Goal: Task Accomplishment & Management: Use online tool/utility

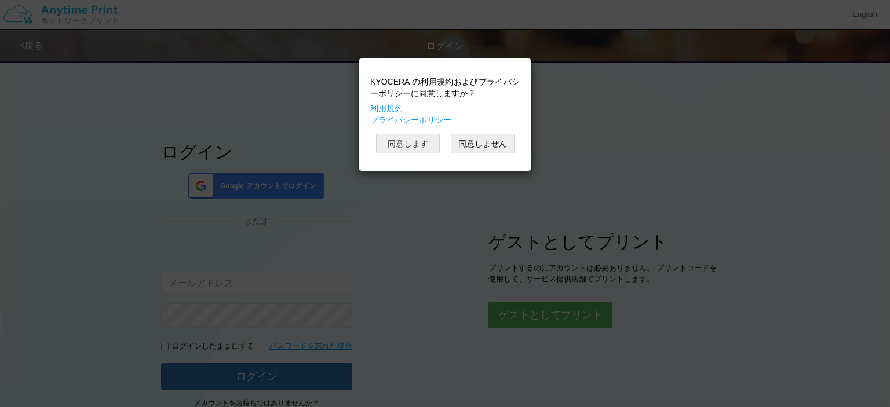
click at [413, 140] on button "同意します" at bounding box center [408, 144] width 64 height 20
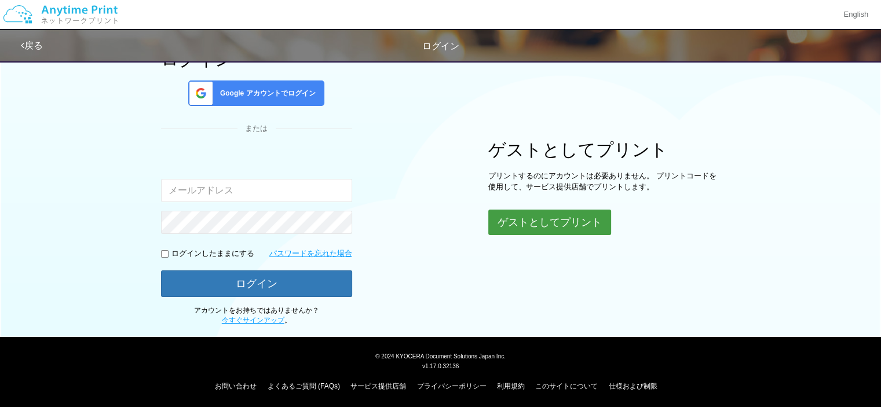
scroll to position [94, 0]
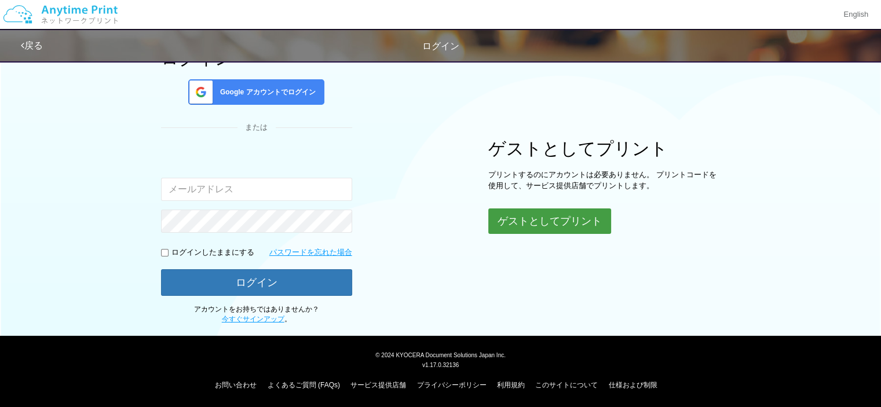
click at [526, 222] on button "ゲストとしてプリント" at bounding box center [550, 221] width 123 height 25
click at [528, 220] on button "ゲストとしてプリント" at bounding box center [550, 221] width 123 height 25
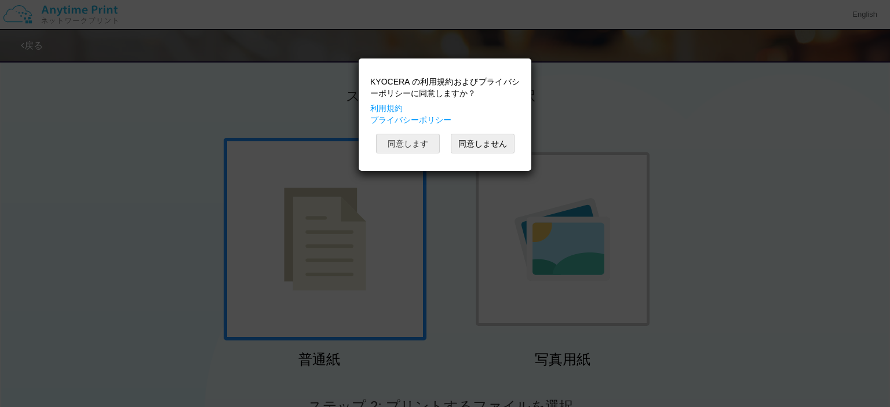
click at [417, 146] on button "同意します" at bounding box center [408, 144] width 64 height 20
click at [413, 144] on button "同意します" at bounding box center [408, 144] width 64 height 20
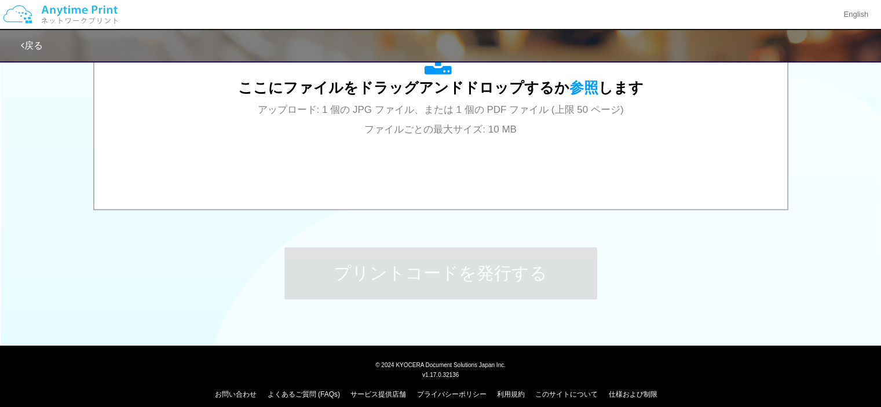
scroll to position [348, 0]
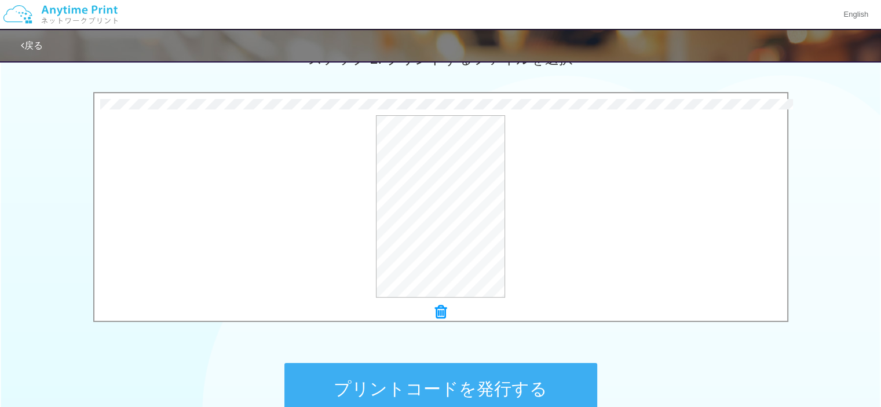
click at [467, 395] on button "プリントコードを発行する" at bounding box center [441, 389] width 313 height 52
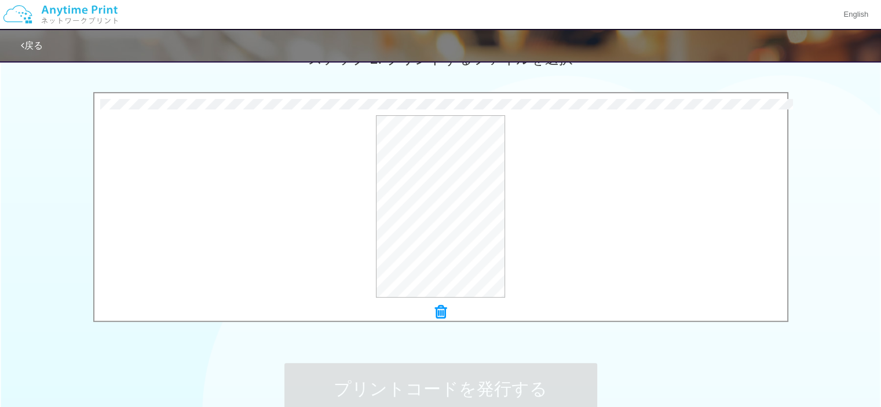
scroll to position [0, 0]
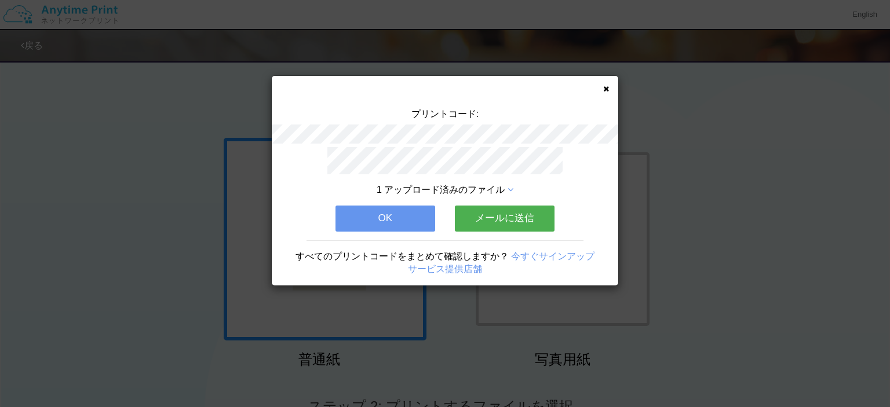
click at [500, 220] on button "メールに送信" at bounding box center [505, 218] width 100 height 25
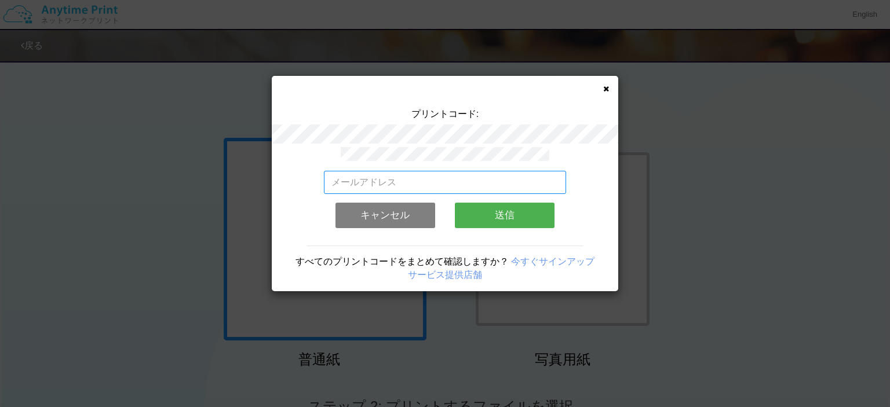
click at [422, 181] on input "email" at bounding box center [445, 182] width 243 height 23
type input "[EMAIL_ADDRESS][DOMAIN_NAME]"
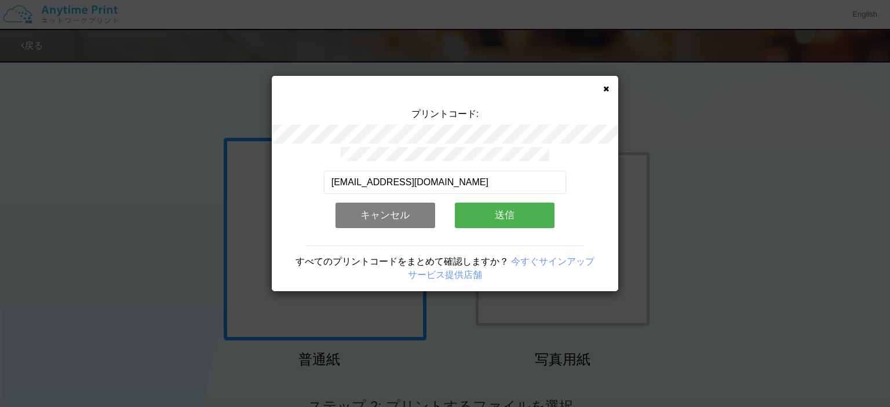
click at [503, 213] on button "送信" at bounding box center [505, 215] width 100 height 25
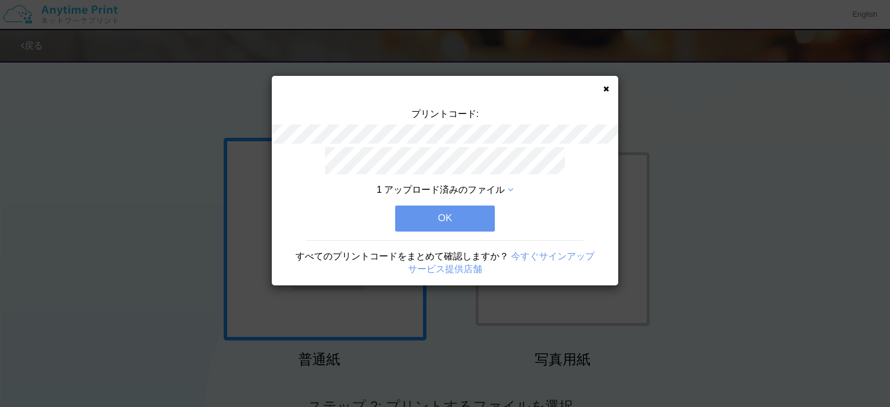
click at [478, 216] on button "OK" at bounding box center [445, 218] width 100 height 25
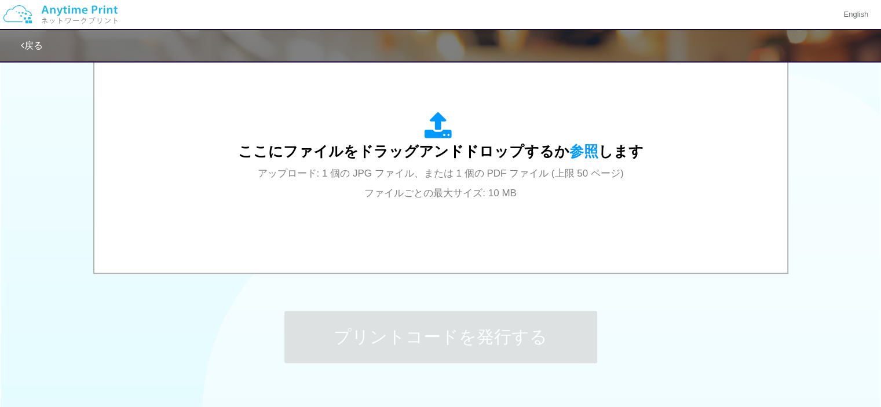
scroll to position [406, 0]
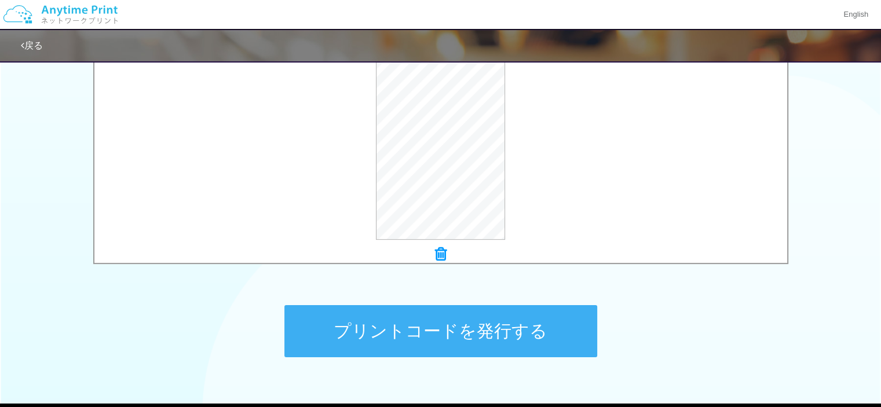
click at [450, 330] on button "プリントコードを発行する" at bounding box center [441, 331] width 313 height 52
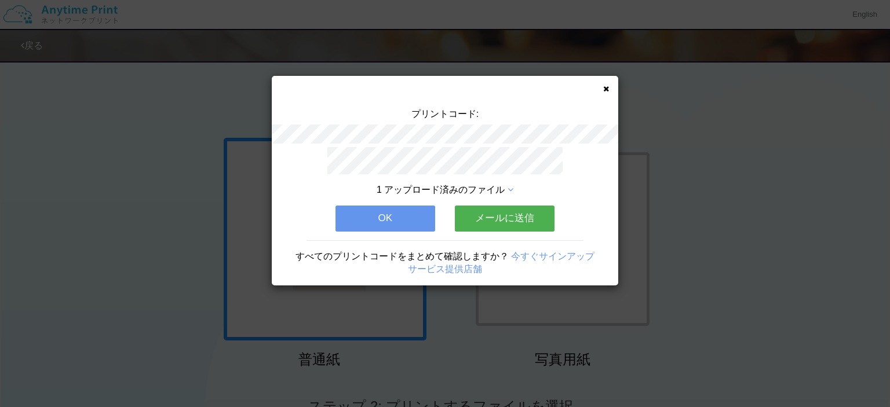
click at [515, 213] on button "メールに送信" at bounding box center [505, 218] width 100 height 25
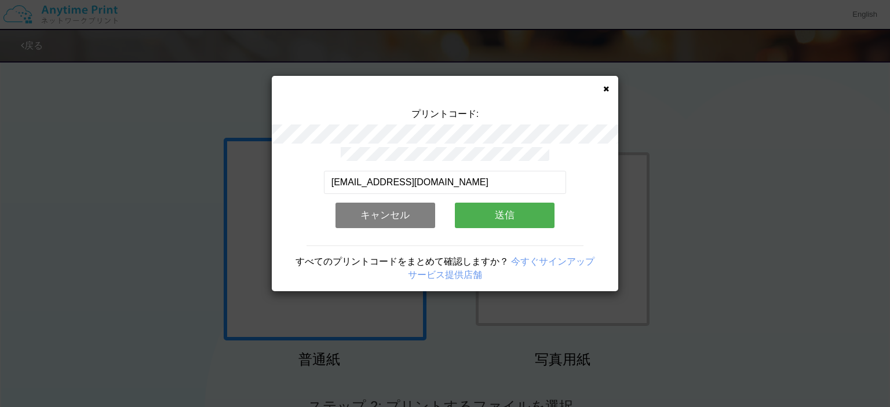
click at [509, 214] on button "送信" at bounding box center [505, 215] width 100 height 25
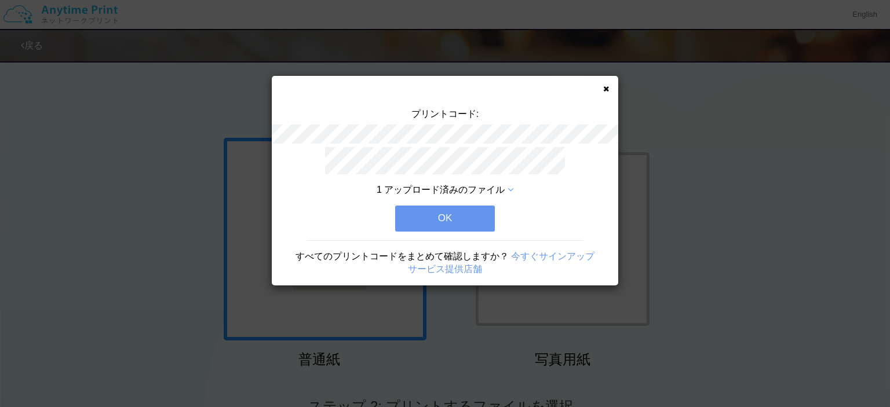
click at [451, 212] on button "OK" at bounding box center [445, 218] width 100 height 25
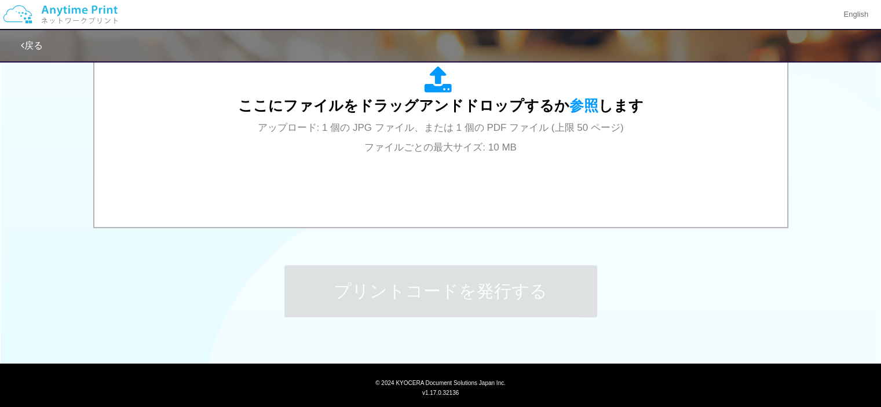
scroll to position [464, 0]
